Goal: Find specific page/section: Find specific page/section

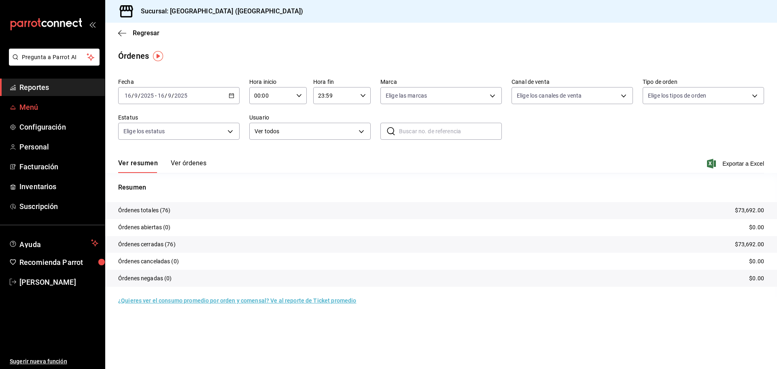
click at [30, 108] on span "Menú" at bounding box center [58, 107] width 79 height 11
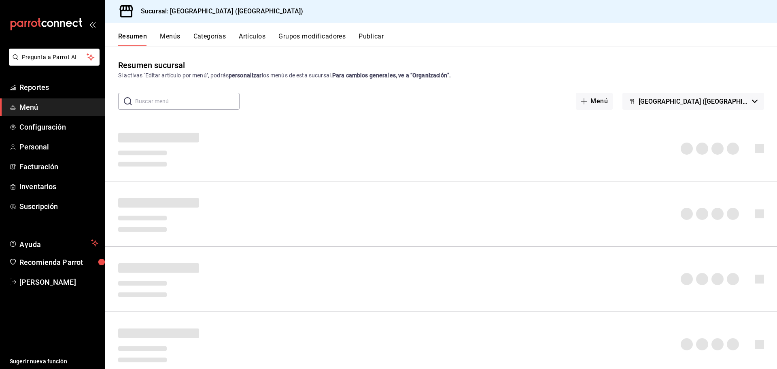
click at [251, 41] on button "Artículos" at bounding box center [252, 39] width 27 height 14
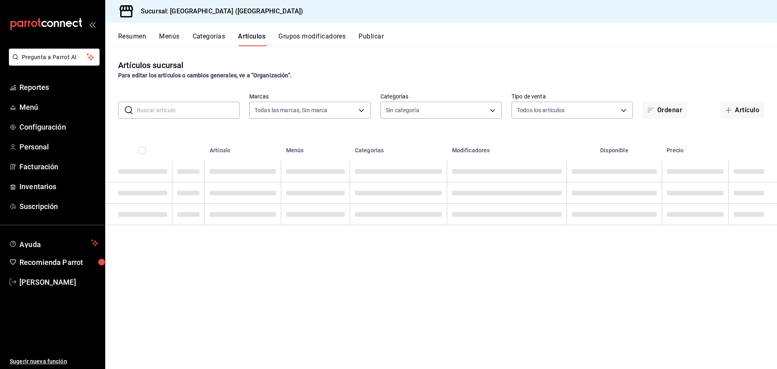
type input "c5b0ed81-af66-4c2d-afb4-f59aa1ecca2b"
click at [196, 111] on input "text" at bounding box center [188, 110] width 103 height 16
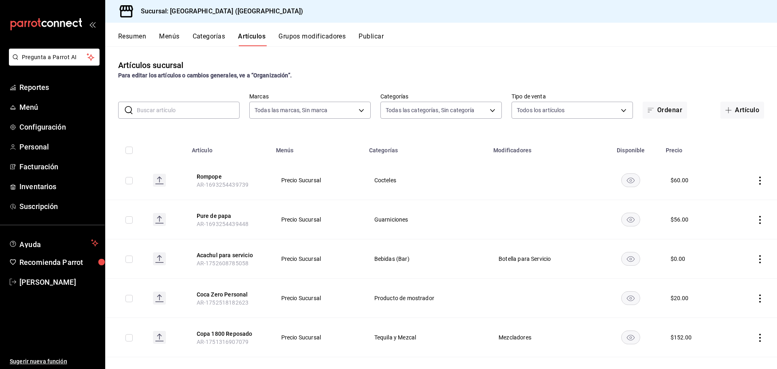
type input "8c3fc7fb-afc8-4fcf-a35f-97b25a26b173,d858cdb4-7991-4d76-a946-9f508960b44e,730af…"
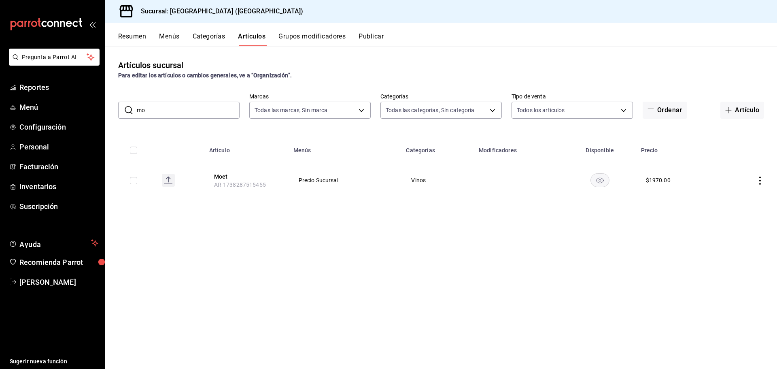
type input "m"
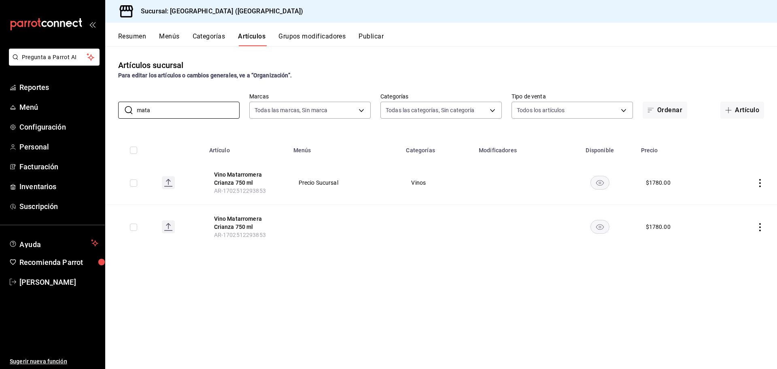
type input "mata"
